Goal: Transaction & Acquisition: Purchase product/service

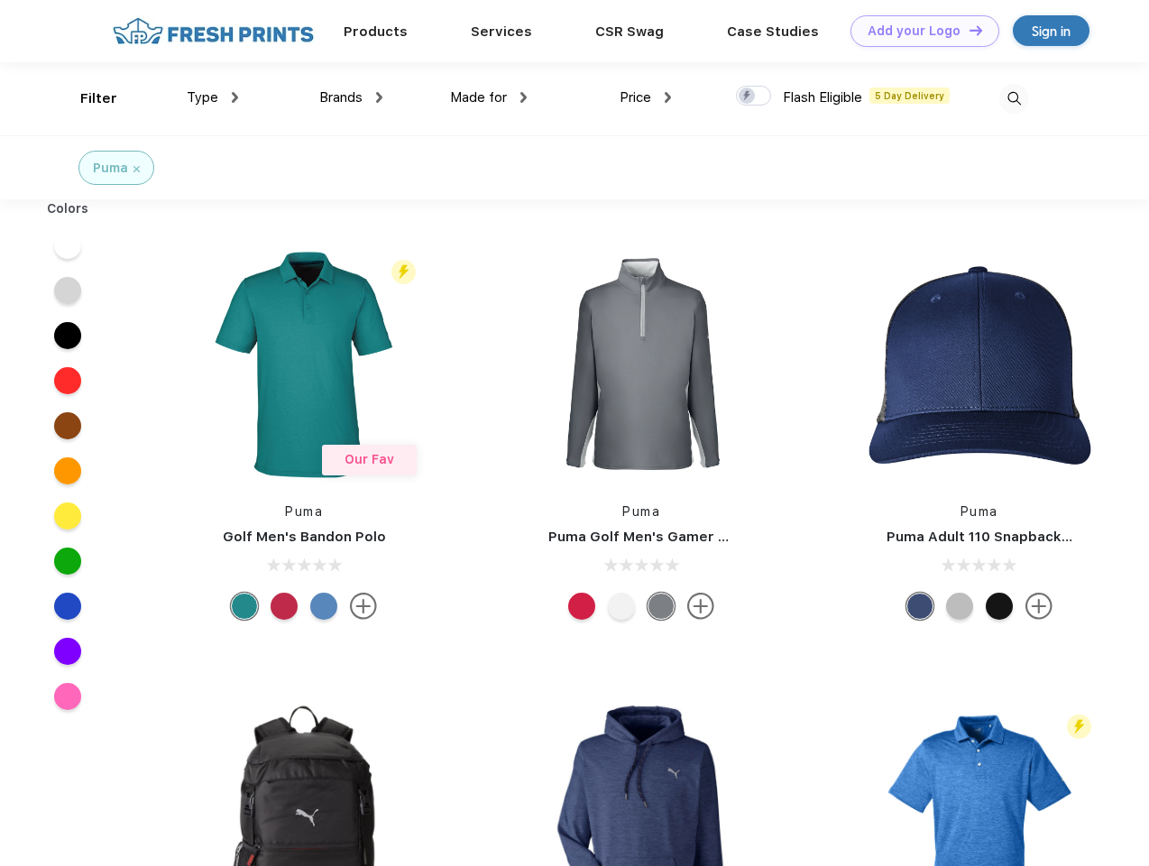
click at [918, 31] on link "Add your Logo Design Tool" at bounding box center [925, 31] width 149 height 32
click at [0, 0] on div "Design Tool" at bounding box center [0, 0] width 0 height 0
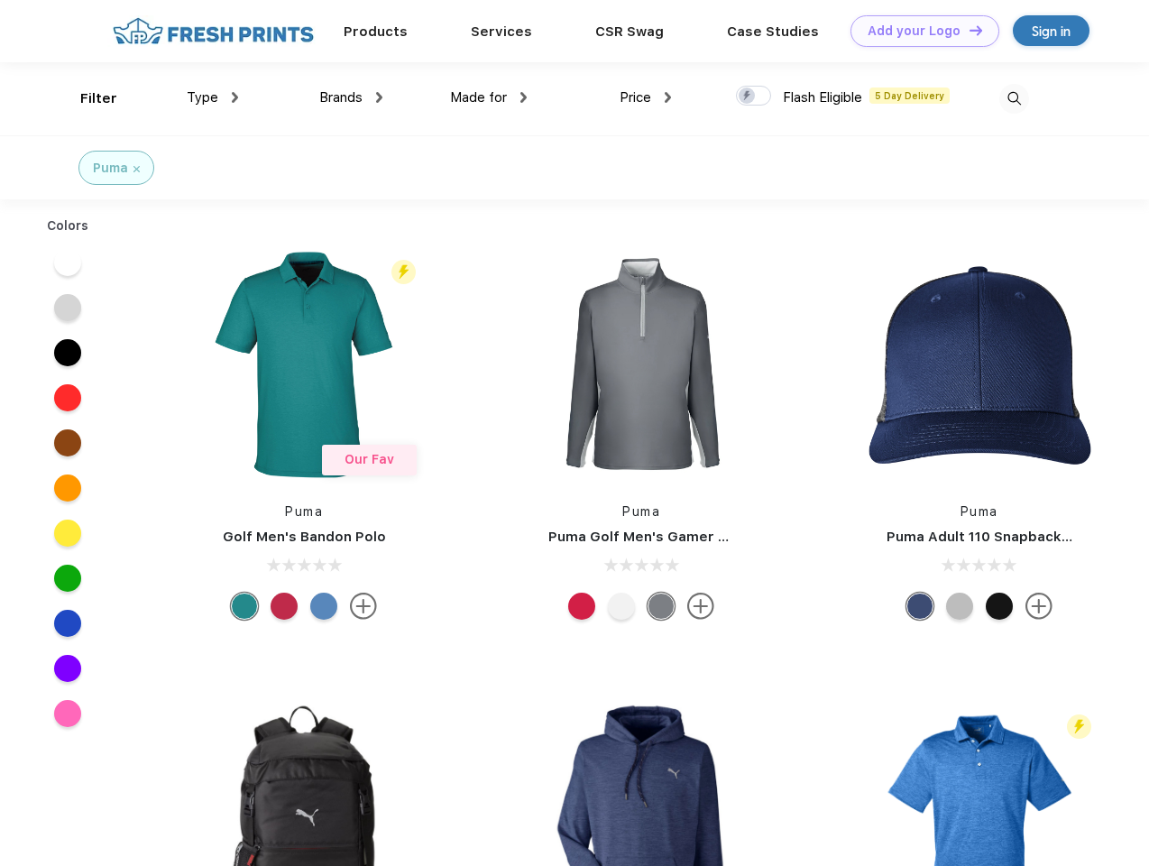
click at [968, 30] on link "Add your Logo Design Tool" at bounding box center [925, 31] width 149 height 32
click at [87, 98] on div "Filter" at bounding box center [98, 98] width 37 height 21
click at [213, 97] on span "Type" at bounding box center [203, 97] width 32 height 16
click at [351, 97] on span "Brands" at bounding box center [340, 97] width 43 height 16
click at [489, 97] on span "Made for" at bounding box center [478, 97] width 57 height 16
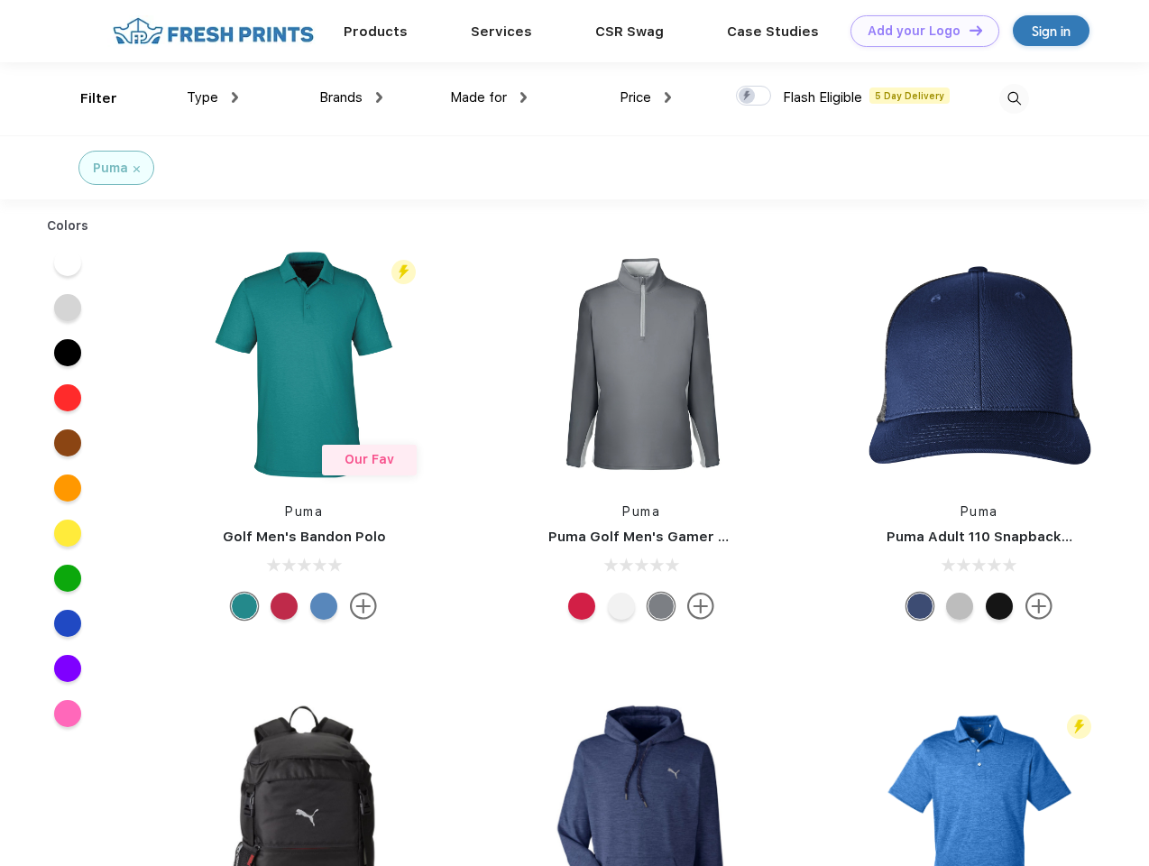
click at [646, 97] on span "Price" at bounding box center [636, 97] width 32 height 16
click at [754, 97] on div at bounding box center [753, 96] width 35 height 20
click at [748, 97] on input "checkbox" at bounding box center [742, 91] width 12 height 12
click at [1014, 98] on img at bounding box center [1014, 99] width 30 height 30
